Goal: Check status: Check status

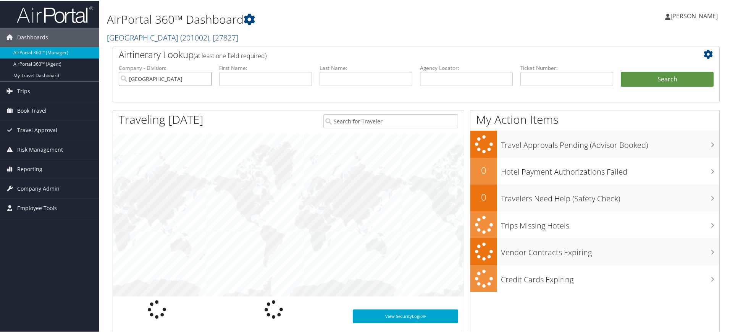
click at [203, 80] on input "[GEOGRAPHIC_DATA]" at bounding box center [165, 78] width 93 height 14
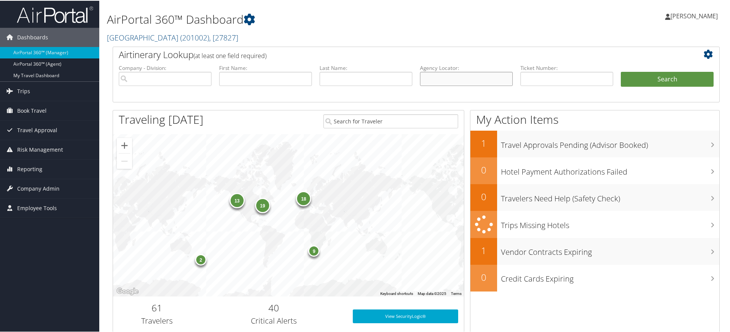
click at [455, 74] on input "text" at bounding box center [466, 78] width 93 height 14
click at [41, 173] on span "Reporting" at bounding box center [29, 168] width 25 height 19
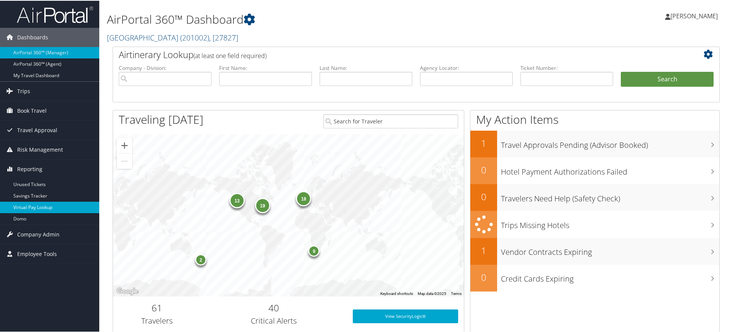
click at [45, 208] on link "Virtual Pay Lookup" at bounding box center [49, 206] width 99 height 11
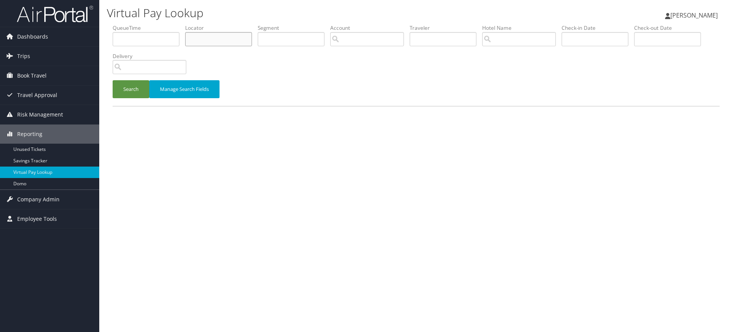
click at [241, 41] on input "text" at bounding box center [218, 39] width 67 height 14
paste input "D2Y4LC/"
type input "D2Y4LC"
click at [124, 95] on button "Search" at bounding box center [131, 89] width 37 height 18
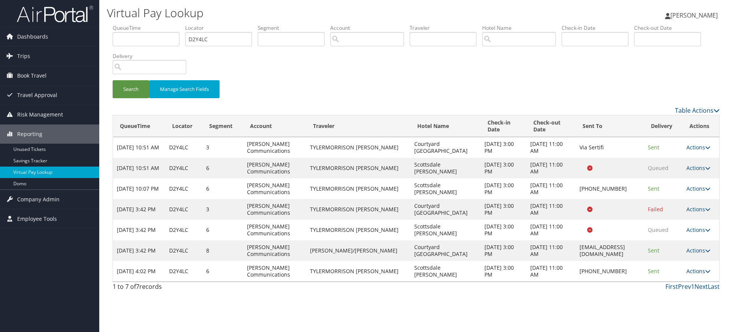
click at [694, 269] on link "Actions" at bounding box center [698, 270] width 24 height 7
click at [681, 293] on link "Logs" at bounding box center [673, 294] width 65 height 13
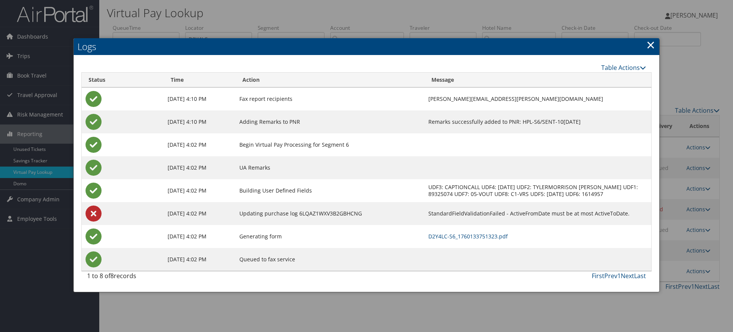
click at [650, 44] on link "×" at bounding box center [650, 44] width 9 height 15
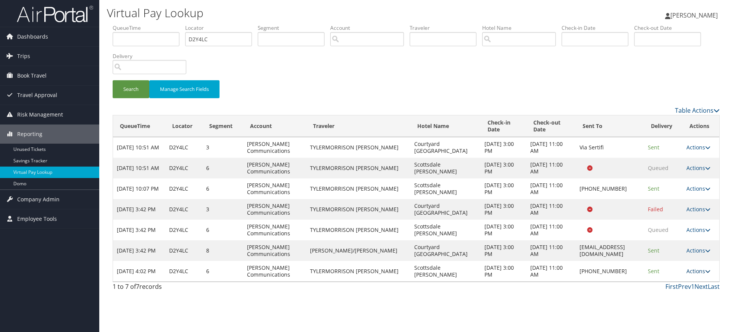
click at [703, 269] on link "Actions" at bounding box center [698, 270] width 24 height 7
click at [664, 292] on link "Logs" at bounding box center [673, 294] width 65 height 13
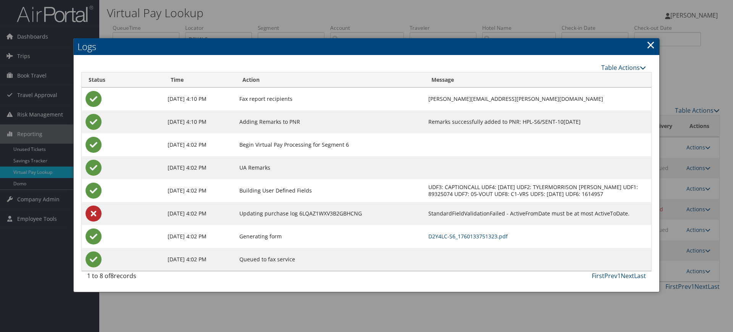
click at [649, 46] on link "×" at bounding box center [650, 44] width 9 height 15
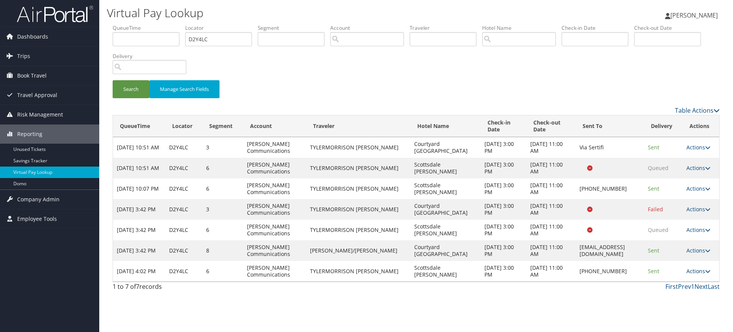
click at [692, 269] on link "Actions" at bounding box center [698, 270] width 24 height 7
click at [682, 301] on link "Delivery Information" at bounding box center [673, 307] width 65 height 13
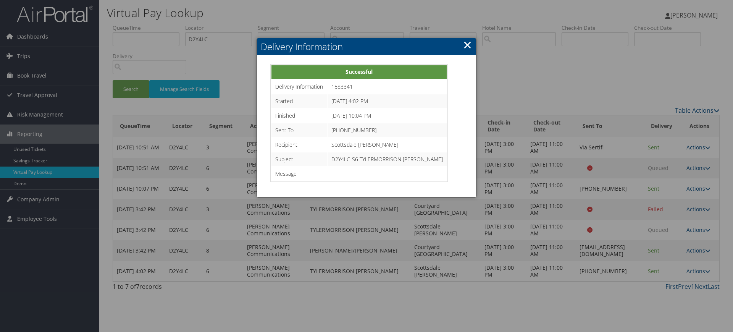
click at [467, 42] on link "×" at bounding box center [467, 44] width 9 height 15
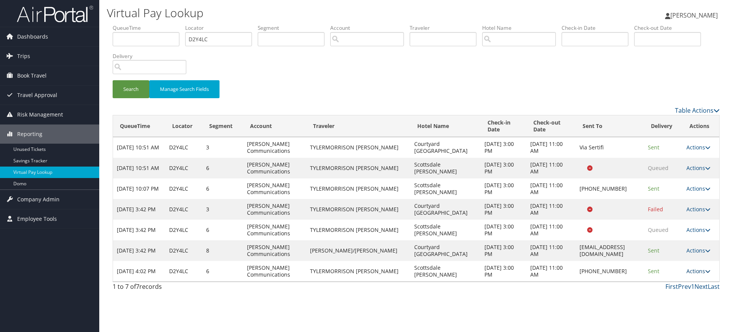
click at [706, 272] on icon at bounding box center [707, 270] width 5 height 5
click at [677, 295] on link "Logs" at bounding box center [673, 294] width 65 height 13
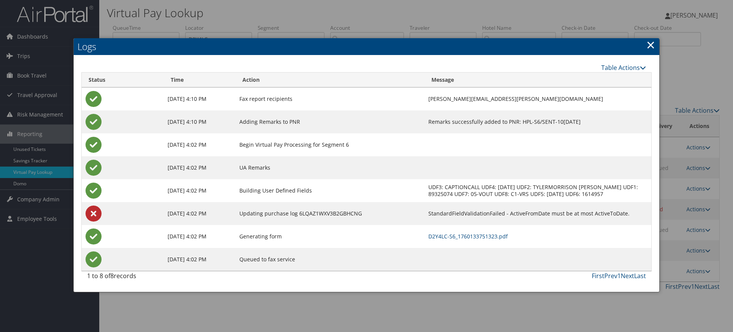
click at [651, 42] on link "×" at bounding box center [650, 44] width 9 height 15
